Goal: Task Accomplishment & Management: Manage account settings

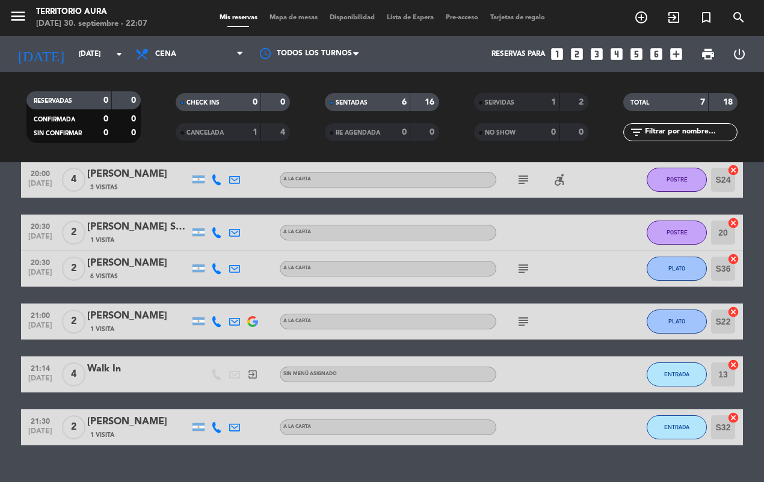
scroll to position [69, 0]
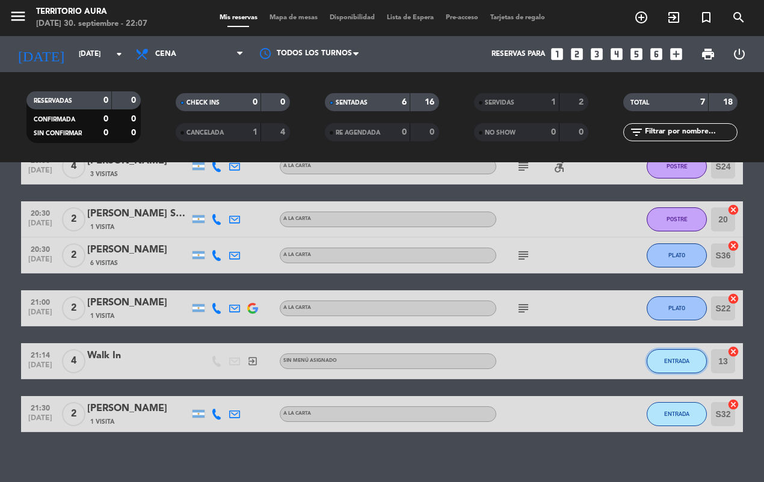
click at [665, 369] on button "ENTRADA" at bounding box center [677, 361] width 60 height 24
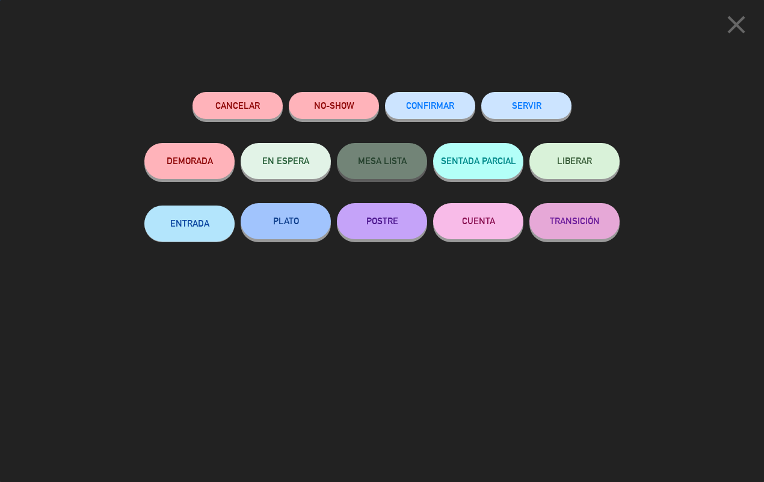
click at [309, 229] on button "PLATO" at bounding box center [286, 221] width 90 height 36
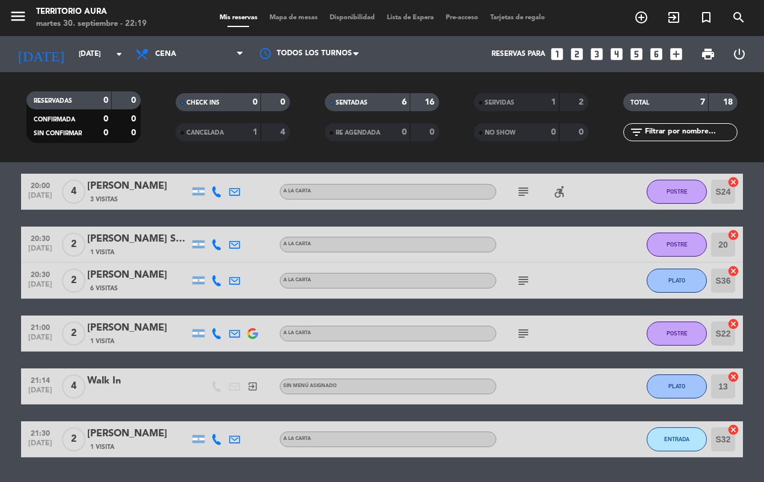
scroll to position [79, 0]
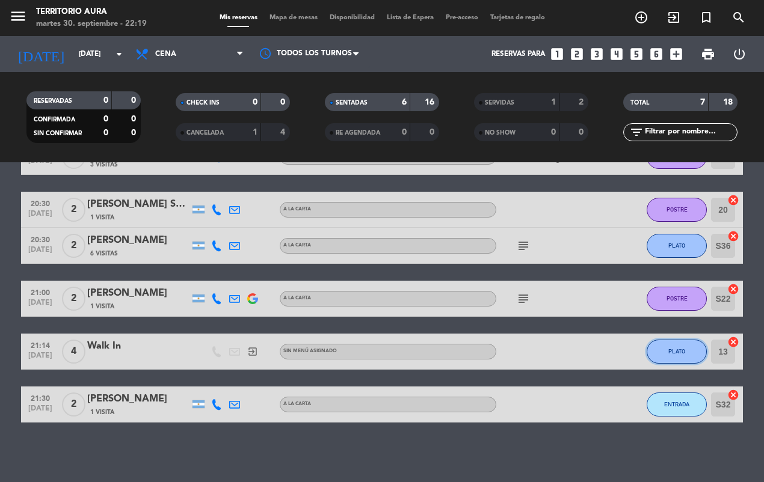
click at [677, 351] on span "PLATO" at bounding box center [676, 351] width 17 height 7
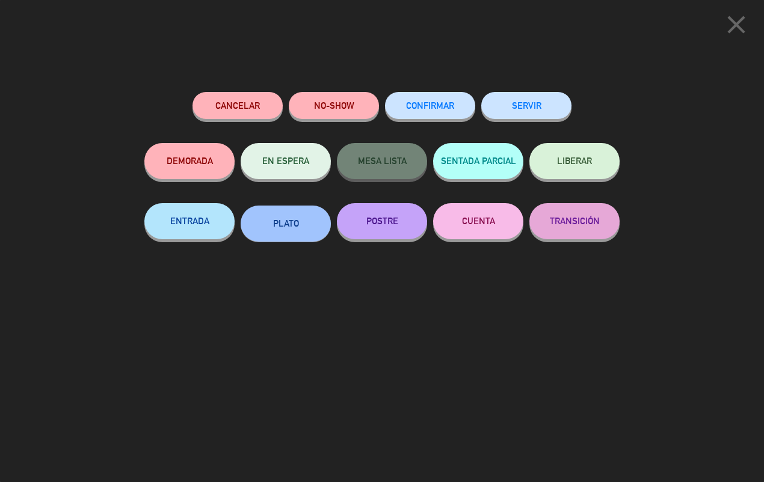
click at [303, 230] on button "PLATO" at bounding box center [286, 224] width 90 height 36
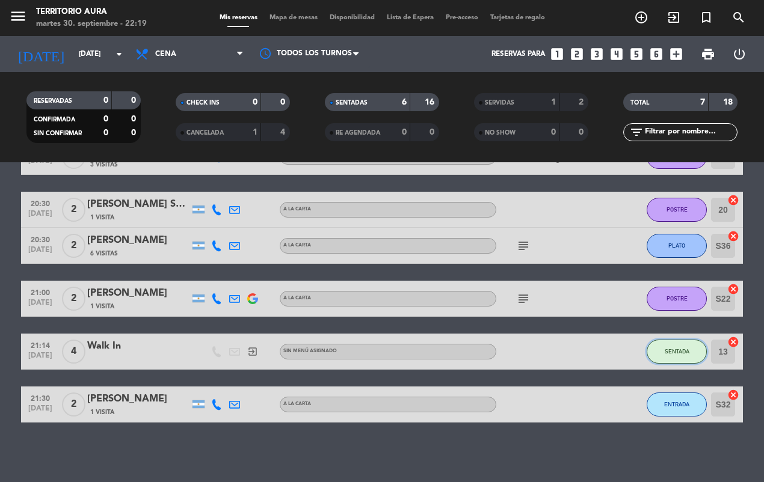
click at [672, 344] on button "SENTADA" at bounding box center [677, 352] width 60 height 24
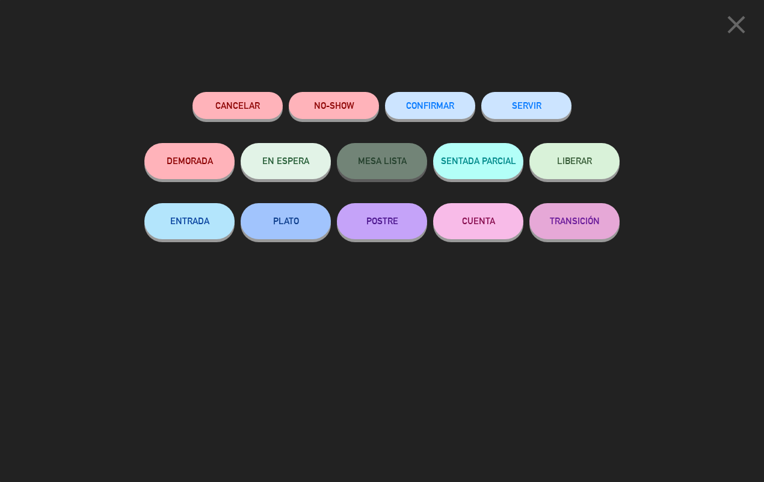
click at [301, 220] on button "PLATO" at bounding box center [286, 221] width 90 height 36
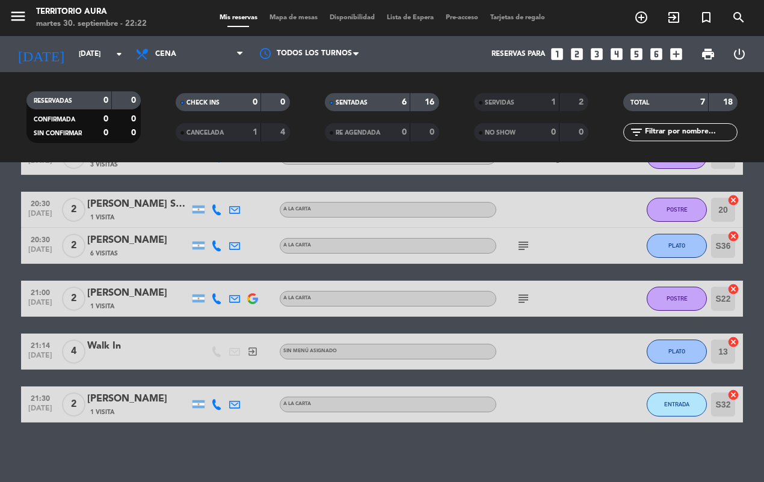
scroll to position [0, 0]
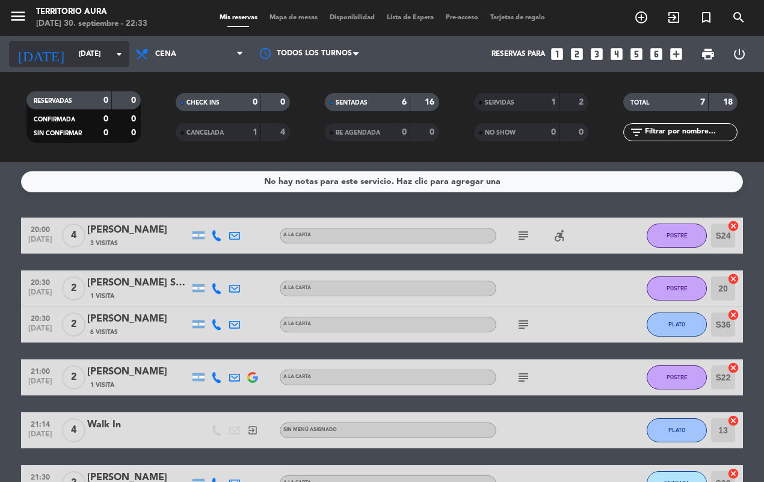
click at [73, 53] on input "[DATE]" at bounding box center [120, 54] width 95 height 20
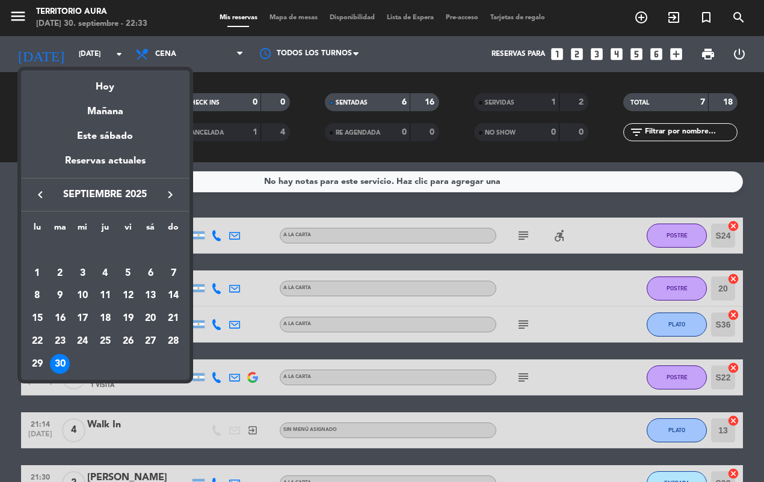
click at [166, 194] on icon "keyboard_arrow_right" at bounding box center [170, 195] width 14 height 14
click at [82, 274] on div "1" at bounding box center [82, 273] width 20 height 20
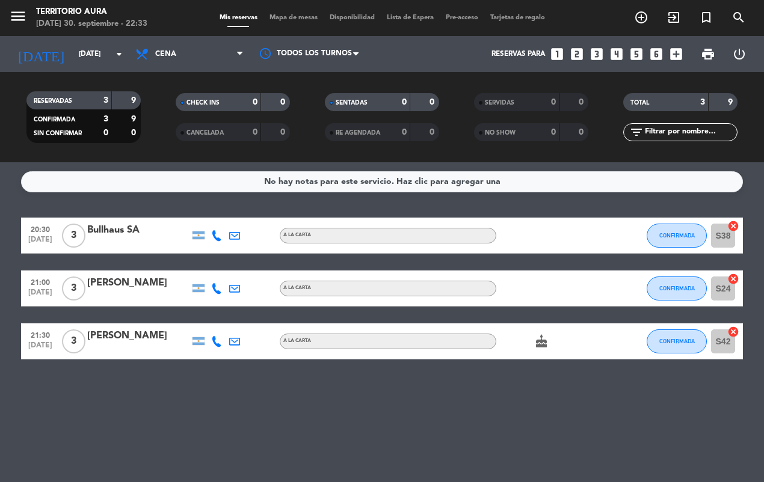
click at [542, 322] on div "20:30 [DATE] 3 Bullhaus SA A LA CARTA CONFIRMADA S38 cancel 21:00 [DATE] 3 [PER…" at bounding box center [382, 289] width 722 height 142
click at [539, 341] on icon "cake" at bounding box center [541, 341] width 14 height 14
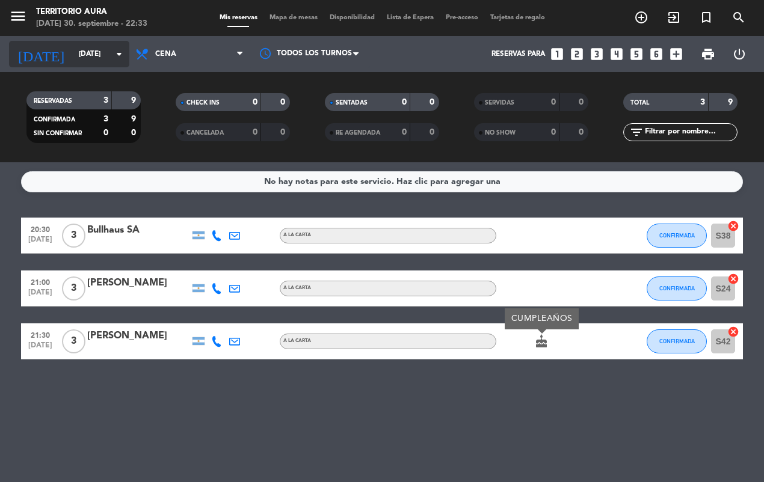
click at [85, 51] on input "[DATE]" at bounding box center [120, 54] width 95 height 20
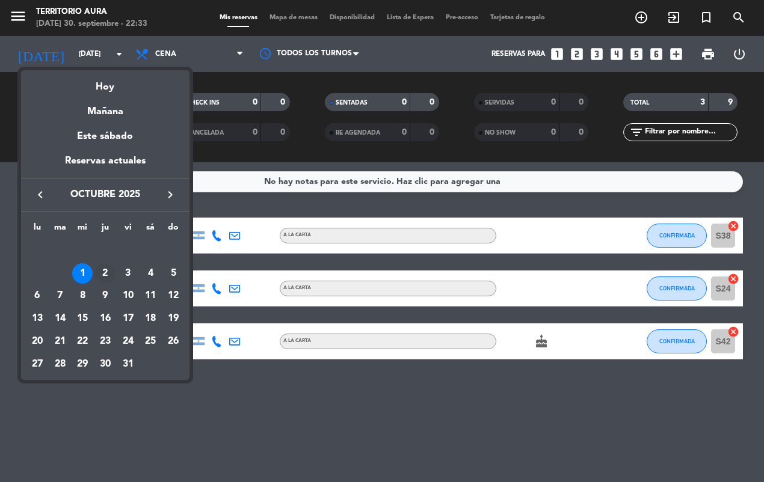
click at [105, 272] on div "2" at bounding box center [105, 273] width 20 height 20
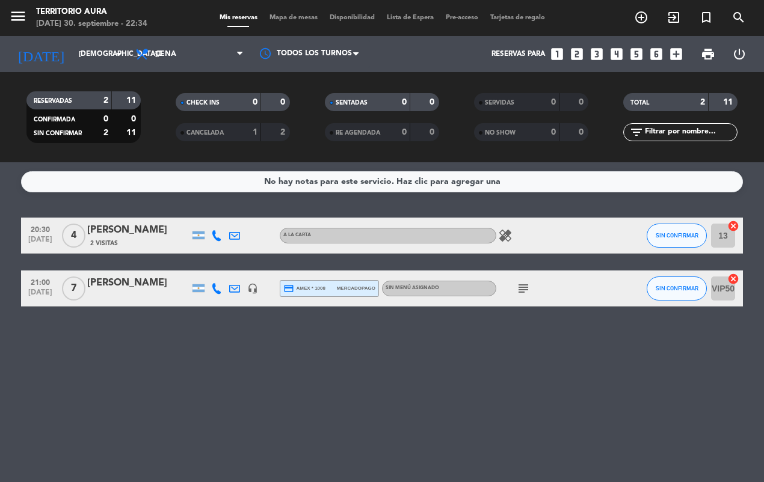
click at [516, 285] on icon "subject" at bounding box center [523, 289] width 14 height 14
click at [477, 356] on div "No hay notas para este servicio. Haz clic para agregar una 20:30 [DATE] 4 [PERS…" at bounding box center [382, 322] width 764 height 320
click at [494, 236] on div "A LA CARTA" at bounding box center [388, 236] width 217 height 16
click at [508, 233] on icon "healing" at bounding box center [505, 236] width 14 height 14
click at [531, 340] on div "No hay notas para este servicio. Haz clic para agregar una 20:30 [DATE] 4 [PERS…" at bounding box center [382, 322] width 764 height 320
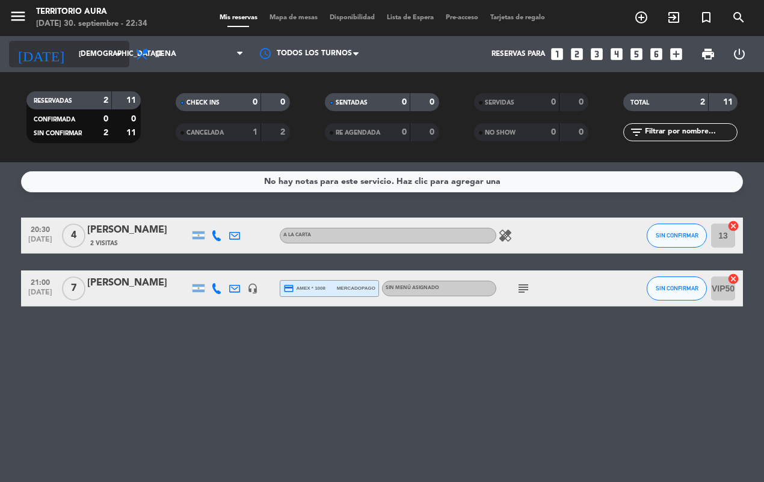
click at [104, 55] on input "[DEMOGRAPHIC_DATA][DATE]" at bounding box center [120, 54] width 95 height 20
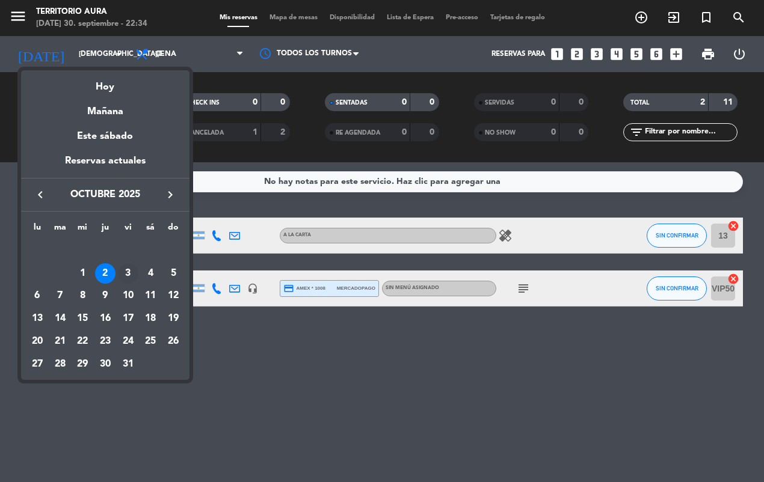
click at [128, 272] on div "3" at bounding box center [128, 273] width 20 height 20
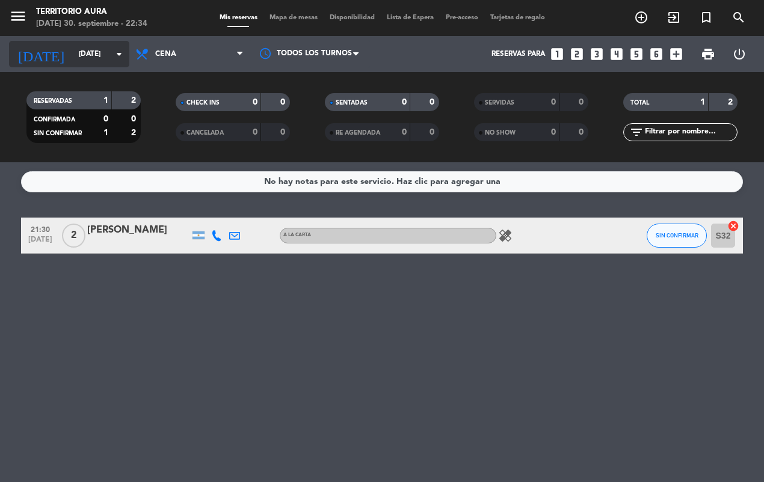
click at [97, 54] on input "[DATE]" at bounding box center [120, 54] width 95 height 20
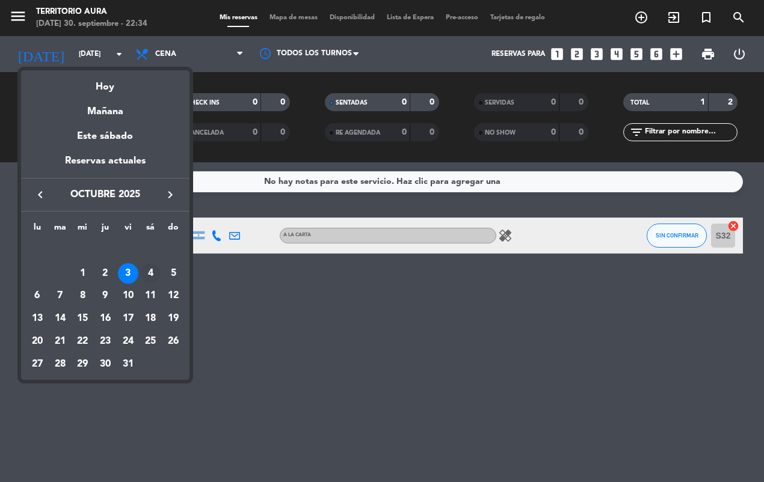
click at [150, 272] on div "4" at bounding box center [150, 273] width 20 height 20
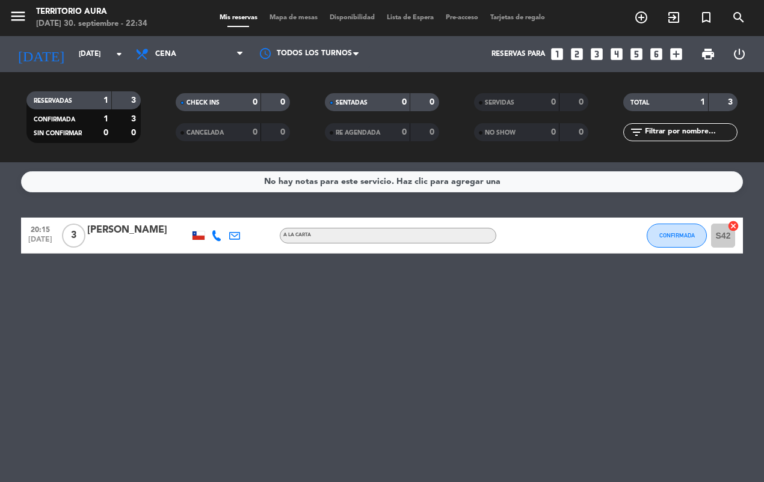
click at [400, 336] on div "No hay notas para este servicio. Haz clic para agregar una 20:15 [DATE] 3 [PERS…" at bounding box center [382, 322] width 764 height 320
click at [104, 51] on input "[DATE]" at bounding box center [120, 54] width 95 height 20
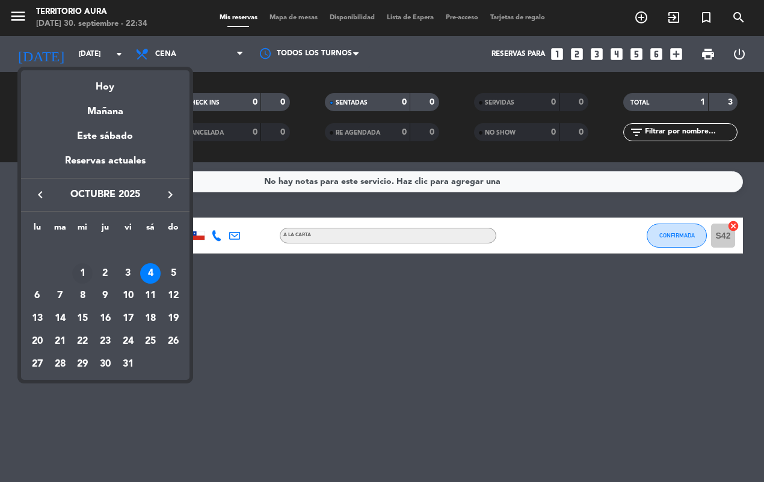
click at [82, 271] on div "1" at bounding box center [82, 273] width 20 height 20
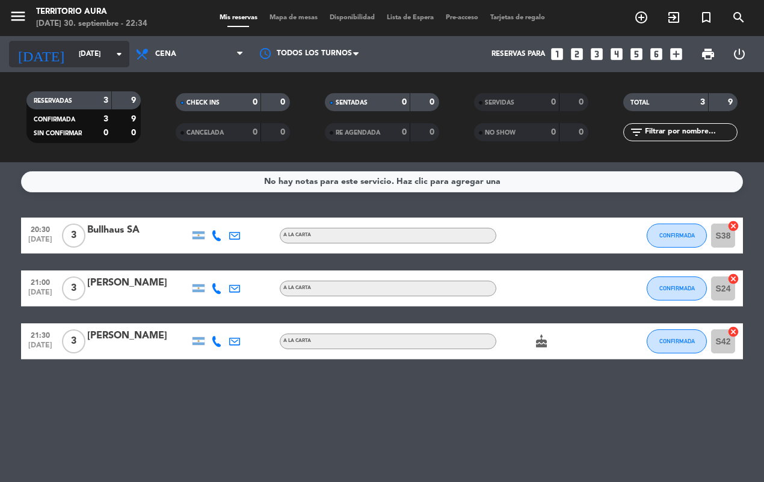
click at [97, 54] on input "[DATE]" at bounding box center [120, 54] width 95 height 20
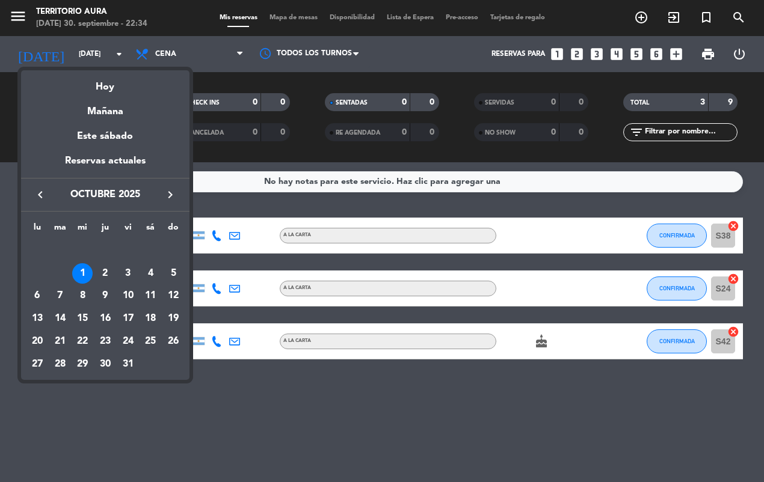
click at [40, 199] on icon "keyboard_arrow_left" at bounding box center [40, 195] width 14 height 14
click at [61, 368] on div "30" at bounding box center [60, 364] width 20 height 20
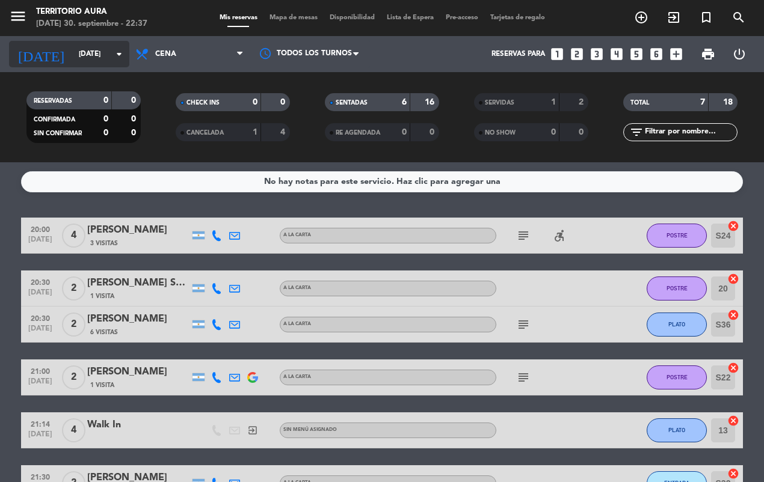
click at [106, 54] on input "[DATE]" at bounding box center [120, 54] width 95 height 20
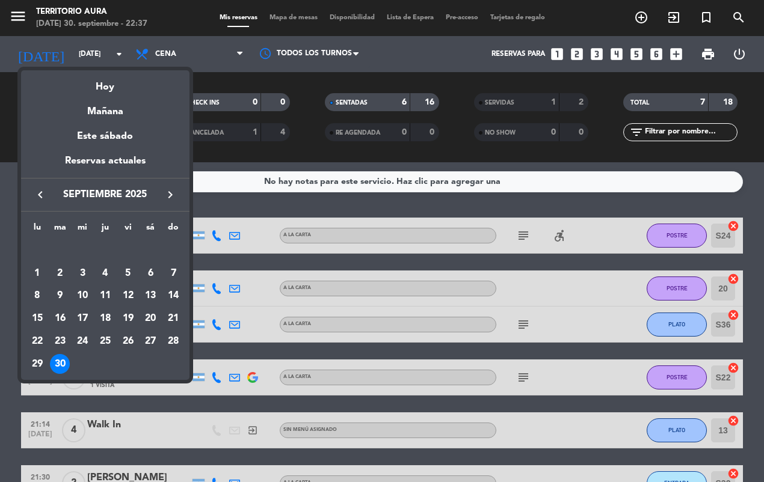
click at [172, 195] on icon "keyboard_arrow_right" at bounding box center [170, 195] width 14 height 14
click at [128, 272] on div "3" at bounding box center [128, 273] width 20 height 20
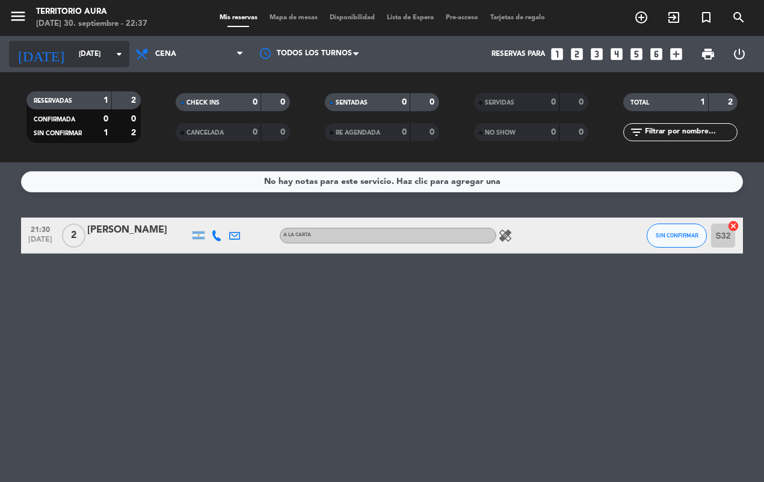
click at [97, 54] on input "[DATE]" at bounding box center [120, 54] width 95 height 20
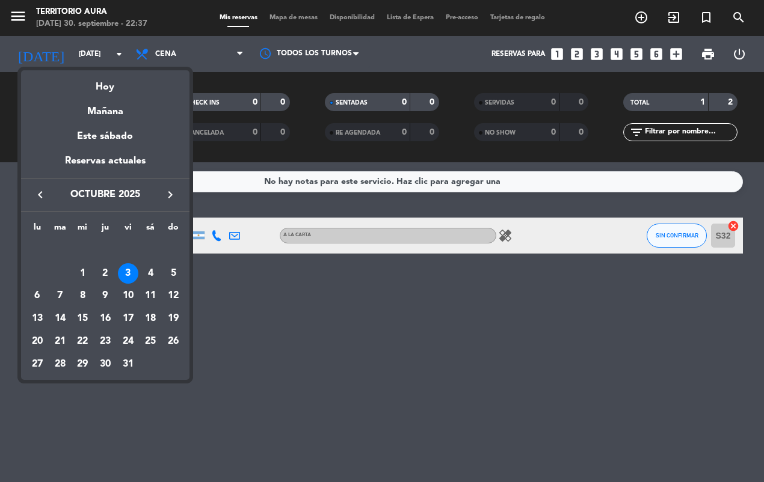
click at [39, 199] on icon "keyboard_arrow_left" at bounding box center [40, 195] width 14 height 14
click at [55, 372] on div "30" at bounding box center [60, 364] width 20 height 20
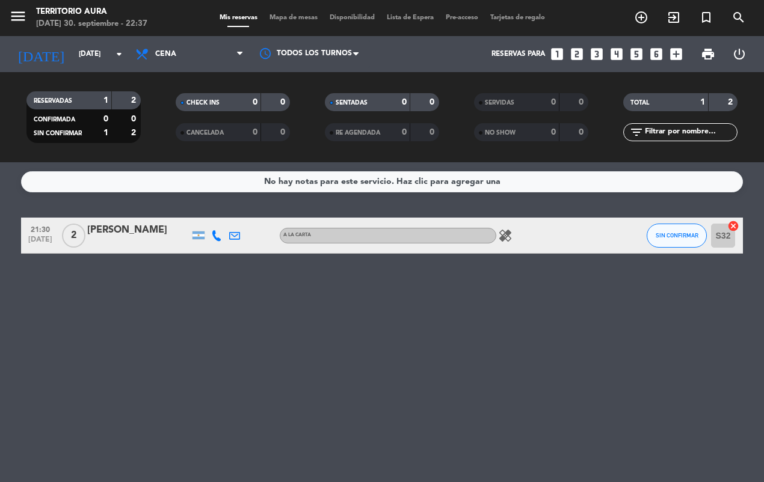
type input "[DATE]"
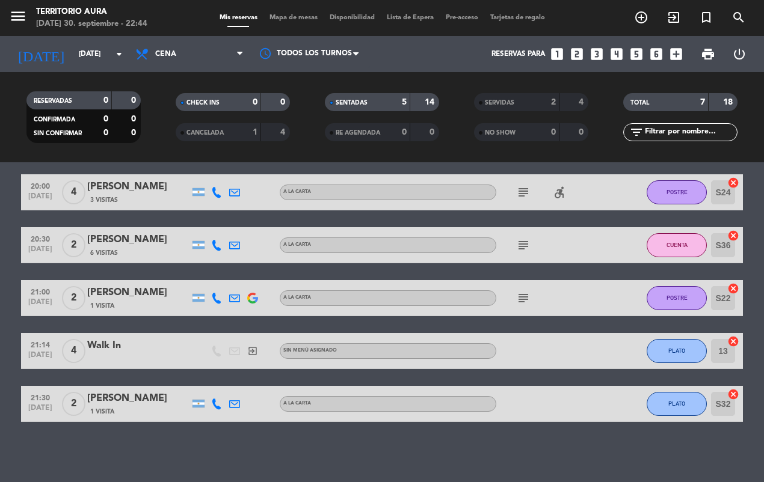
scroll to position [43, 0]
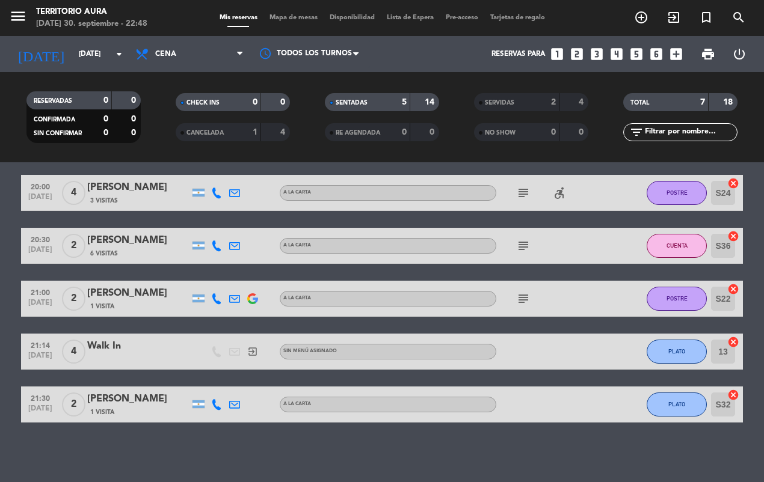
click at [676, 352] on span "PLATO" at bounding box center [676, 351] width 17 height 7
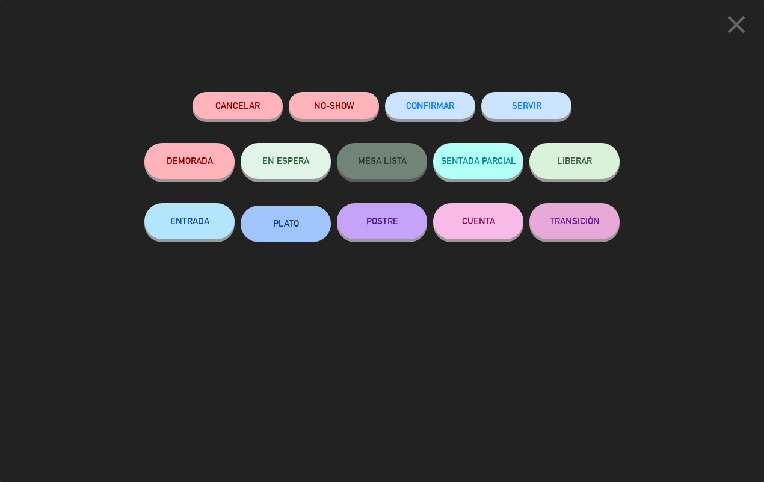
click at [404, 221] on button "POSTRE" at bounding box center [382, 221] width 90 height 36
